Goal: Task Accomplishment & Management: Understand process/instructions

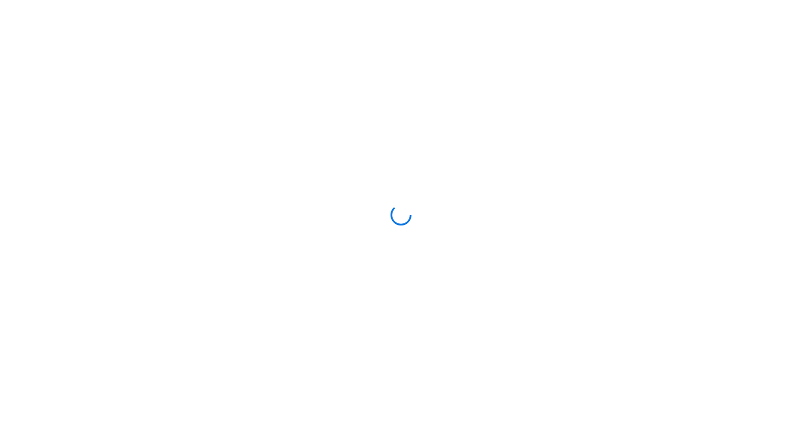
click at [423, 254] on div at bounding box center [401, 215] width 802 height 430
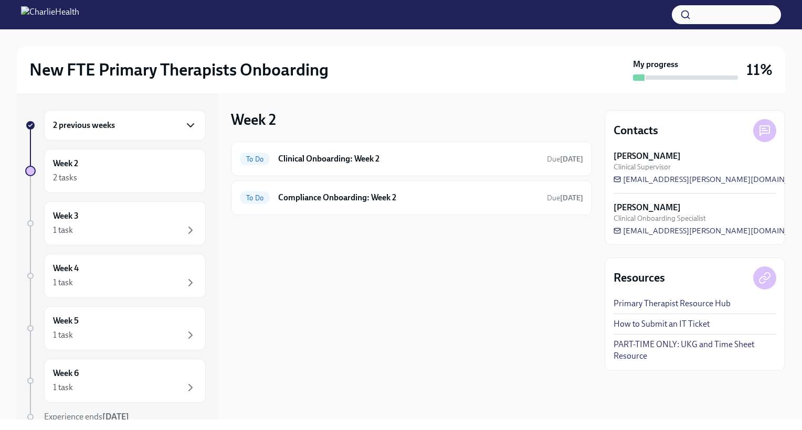
click at [185, 121] on icon "button" at bounding box center [190, 125] width 13 height 13
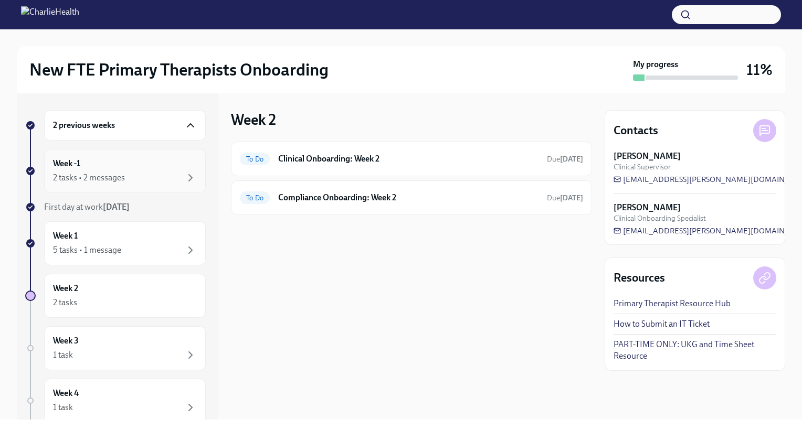
click at [119, 162] on div "Week -1 2 tasks • 2 messages" at bounding box center [125, 171] width 144 height 26
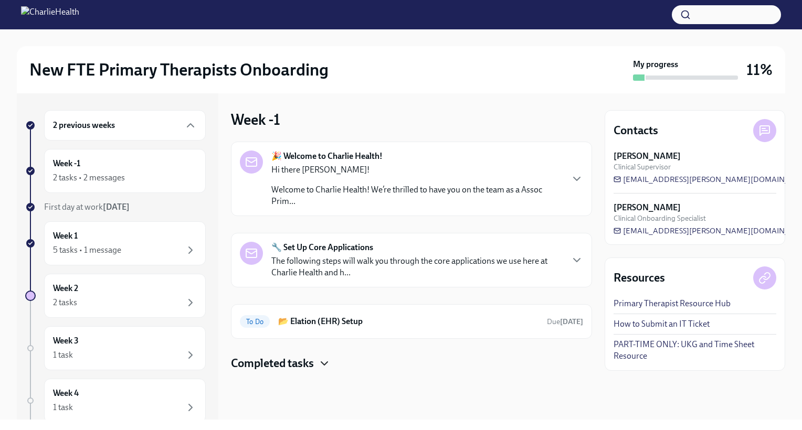
click at [326, 364] on icon "button" at bounding box center [324, 364] width 13 height 13
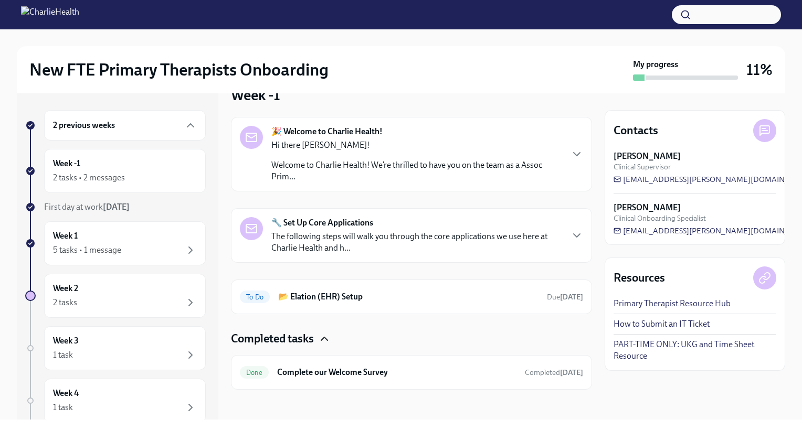
scroll to position [28, 0]
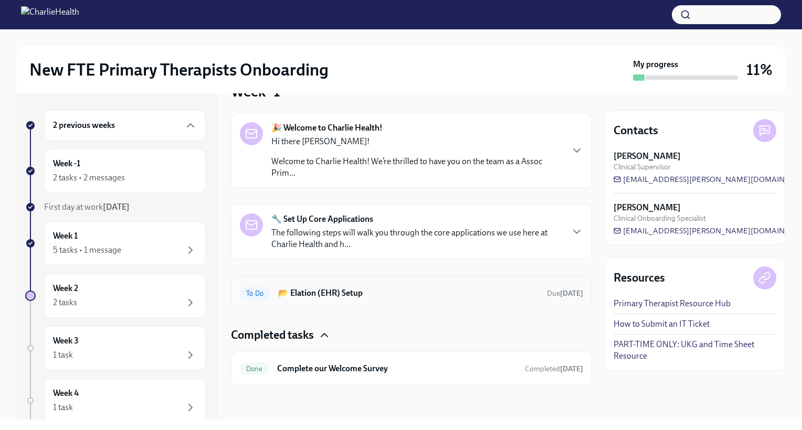
click at [259, 292] on span "To Do" at bounding box center [255, 294] width 30 height 8
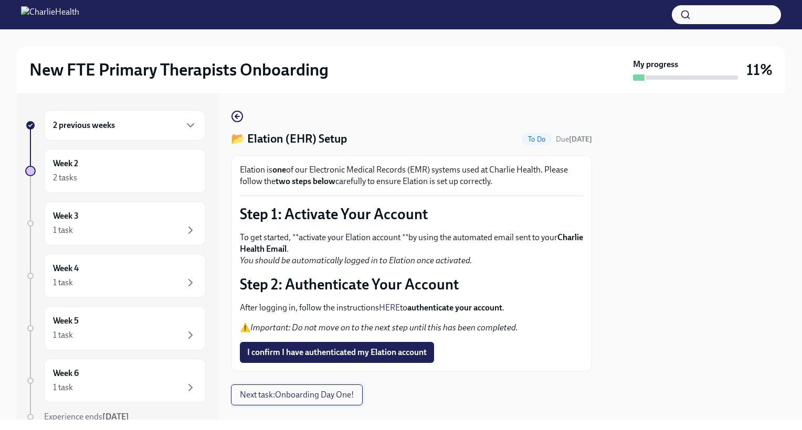
click at [342, 396] on span "Next task : Onboarding Day One!" at bounding box center [297, 395] width 114 height 10
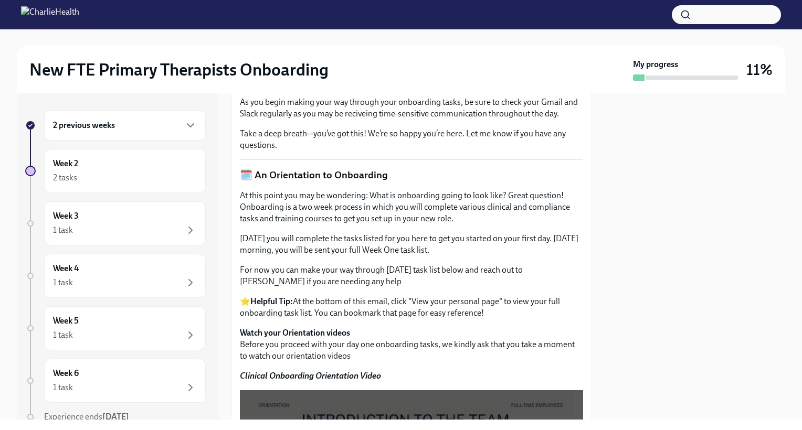
scroll to position [399, 0]
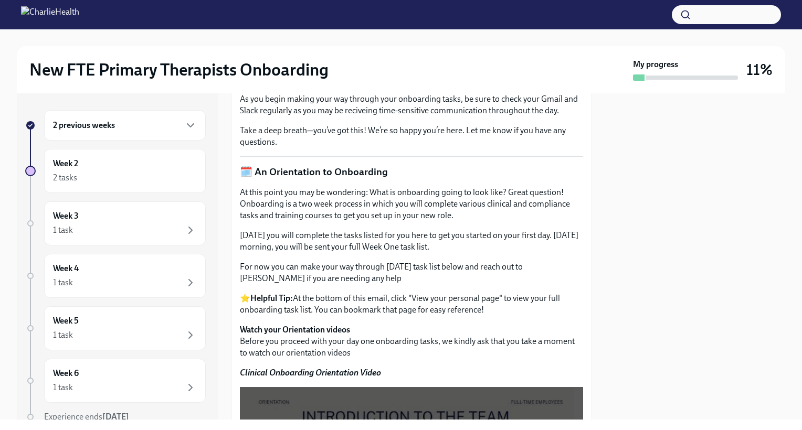
click at [593, 207] on div "2 previous weeks Week 2 2 tasks Week 3 1 task Week 4 1 task Week 5 1 task Week …" at bounding box center [401, 256] width 769 height 327
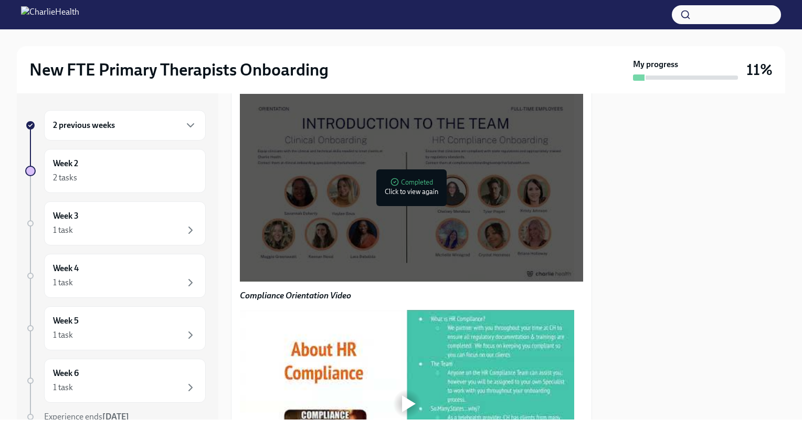
scroll to position [700, 0]
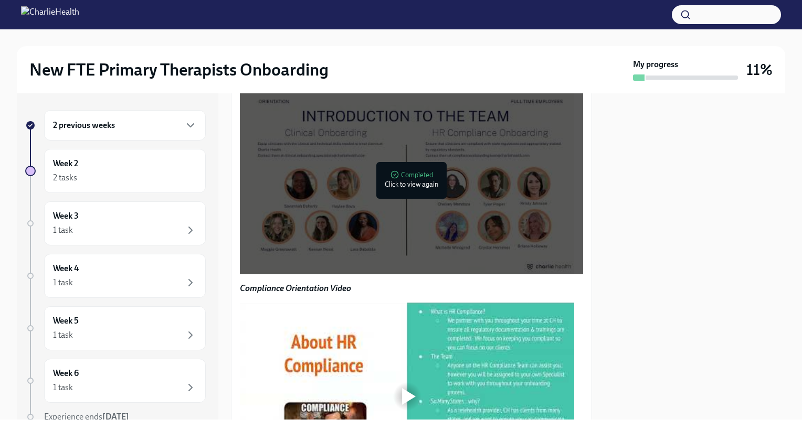
click at [592, 250] on div "2 previous weeks Week 2 2 tasks Week 3 1 task Week 4 1 task Week 5 1 task Week …" at bounding box center [401, 256] width 769 height 327
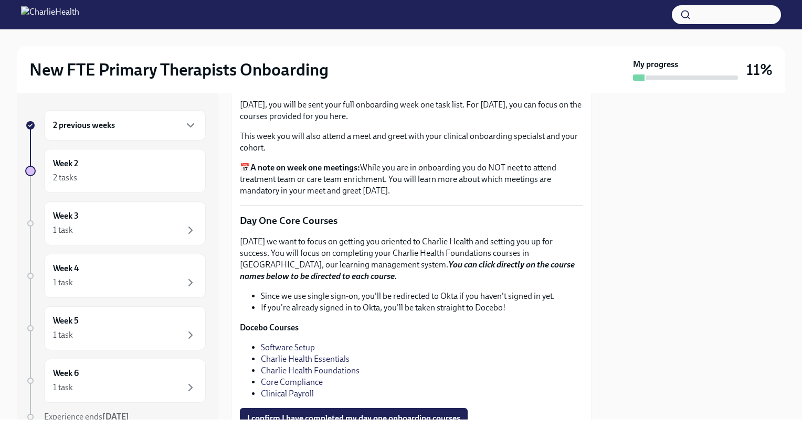
scroll to position [1247, 0]
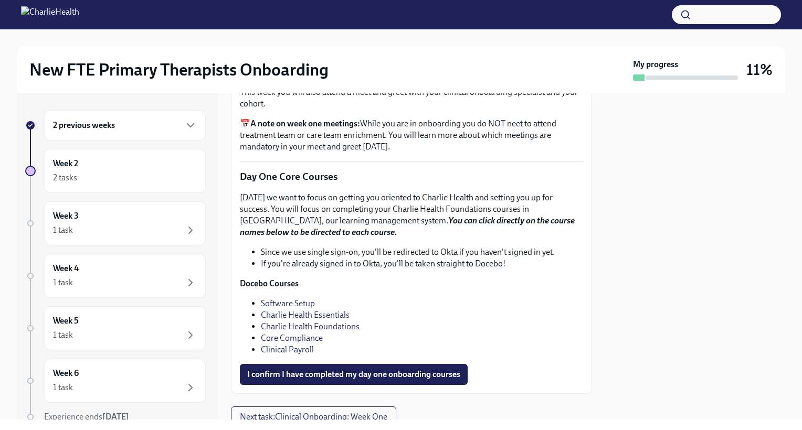
click at [479, 153] on p "📅 A note on week one meetings: While you are in onboarding you do NOT neet to a…" at bounding box center [411, 135] width 343 height 35
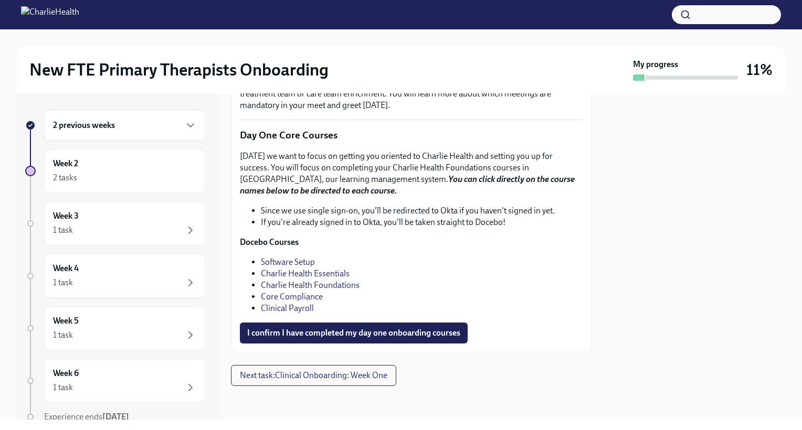
scroll to position [1389, 0]
click at [592, 349] on div "2 previous weeks Week 2 2 tasks Week 3 1 task Week 4 1 task Week 5 1 task Week …" at bounding box center [401, 256] width 769 height 327
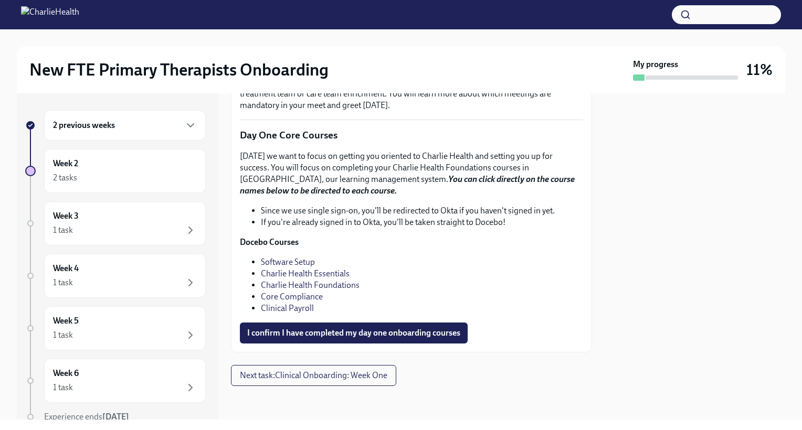
scroll to position [1452, 0]
click at [293, 261] on link "Software Setup" at bounding box center [288, 262] width 54 height 10
